Goal: Information Seeking & Learning: Learn about a topic

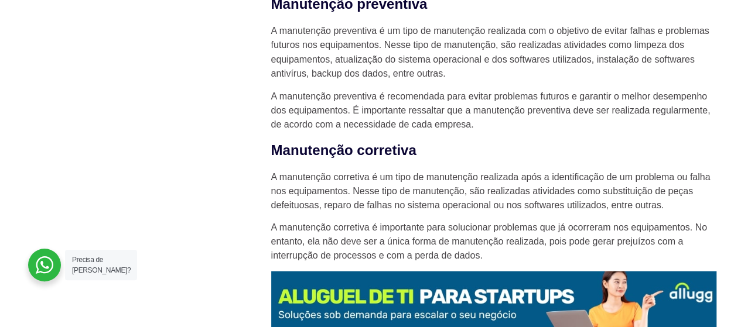
scroll to position [1112, 0]
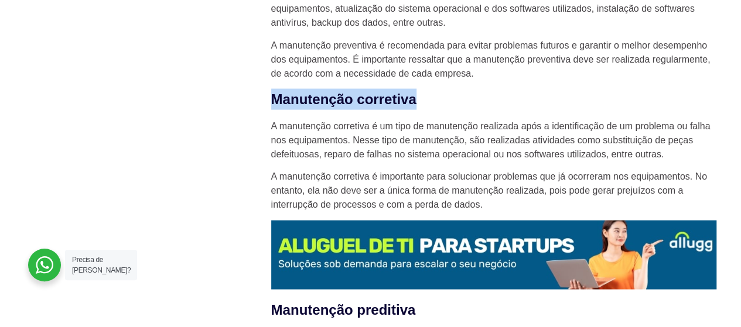
drag, startPoint x: 272, startPoint y: 98, endPoint x: 422, endPoint y: 102, distance: 149.4
click at [422, 102] on h3 "Manutenção corretiva" at bounding box center [493, 99] width 445 height 21
copy h3 "Manutenção corretiva"
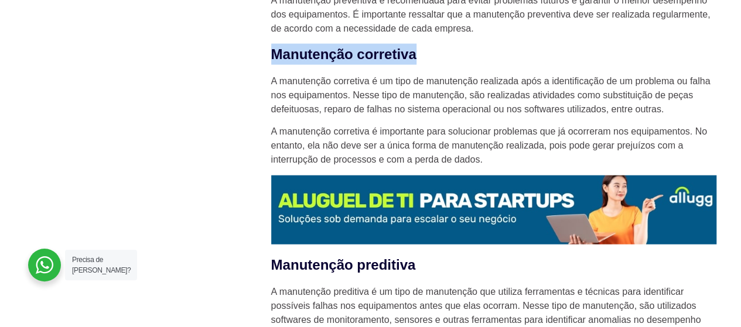
scroll to position [1288, 0]
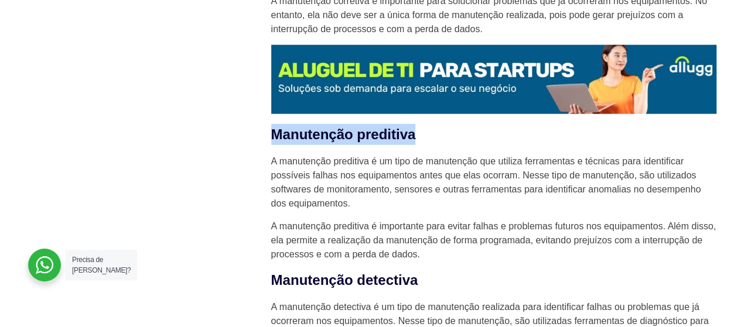
drag, startPoint x: 272, startPoint y: 131, endPoint x: 441, endPoint y: 137, distance: 169.3
click at [441, 137] on h3 "Manutenção preditiva" at bounding box center [493, 134] width 445 height 21
copy h3 "Manutenção preditiva"
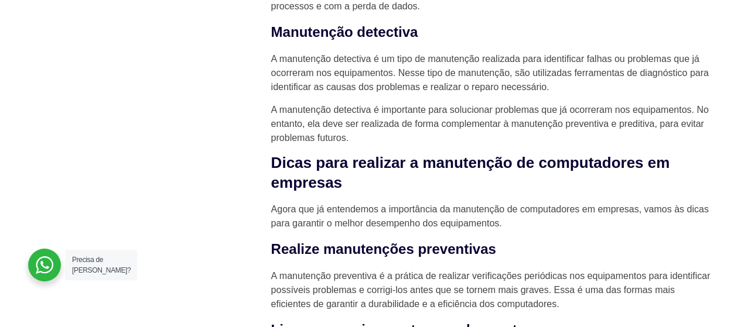
scroll to position [1522, 0]
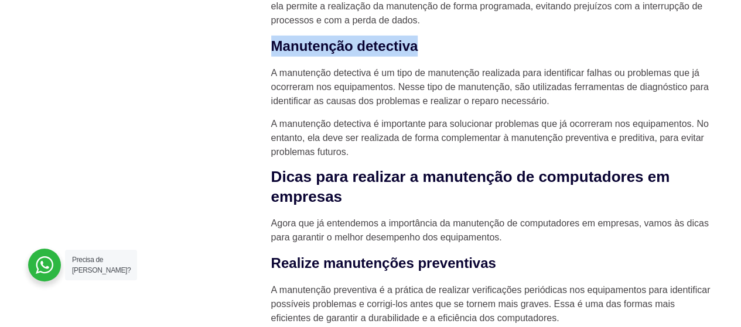
drag, startPoint x: 280, startPoint y: 43, endPoint x: 418, endPoint y: 51, distance: 138.4
click at [418, 51] on h3 "Manutenção detectiva" at bounding box center [493, 46] width 445 height 21
copy h3 "Manutenção detectiva"
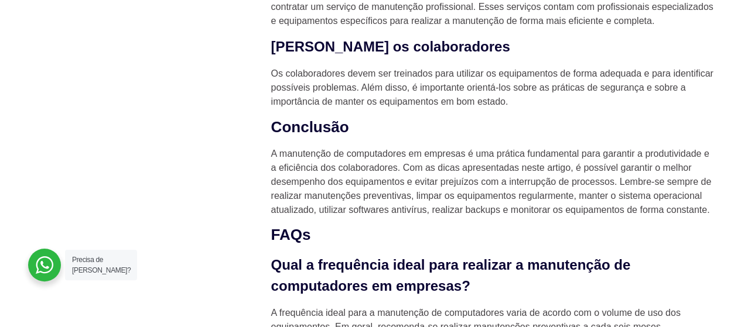
scroll to position [2342, 0]
